Goal: Find contact information: Find contact information

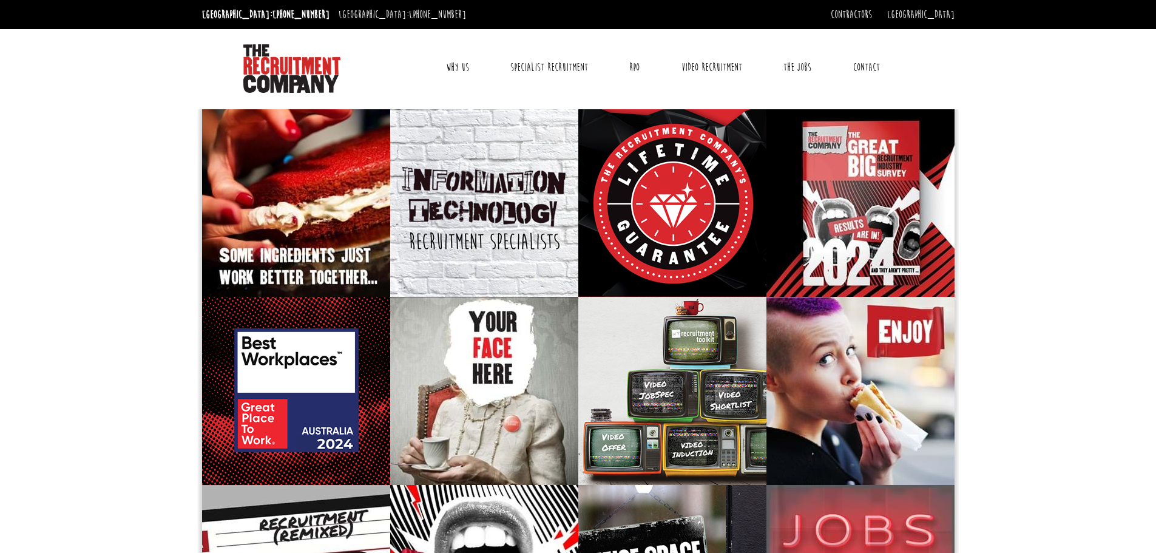
click at [877, 70] on link "Contact" at bounding box center [866, 67] width 45 height 30
click at [870, 62] on link "Contact" at bounding box center [866, 67] width 45 height 30
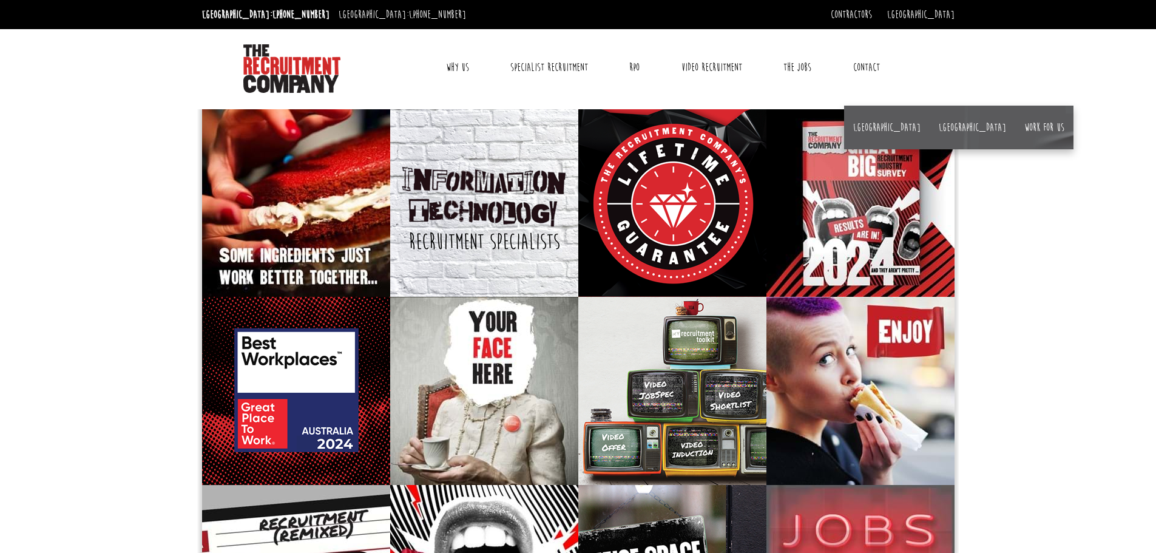
click at [867, 68] on link "Contact" at bounding box center [866, 67] width 45 height 30
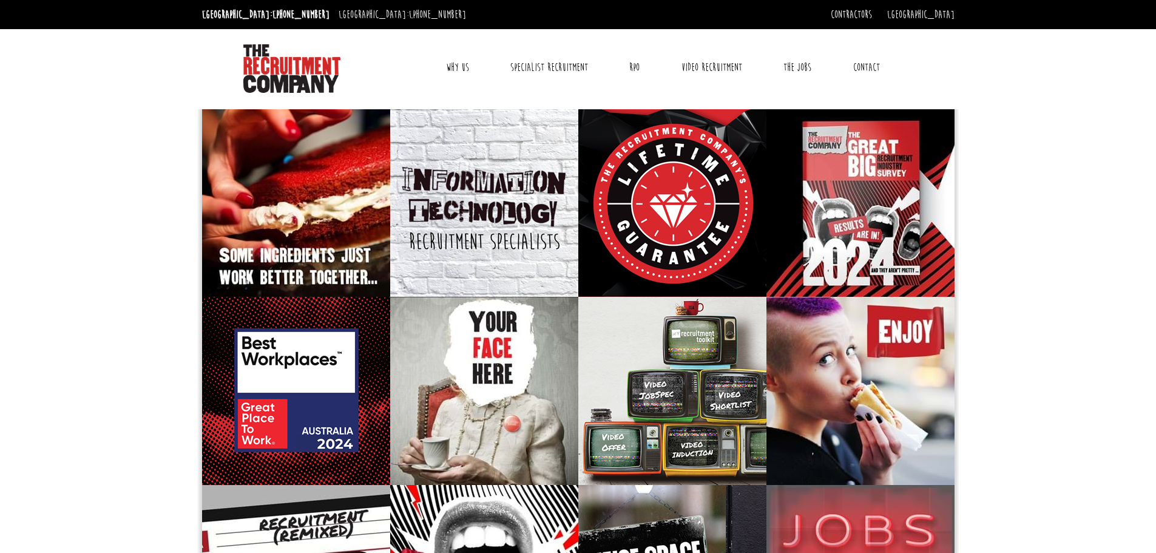
click at [867, 68] on link "Contact" at bounding box center [866, 67] width 45 height 30
